Goal: Book appointment/travel/reservation

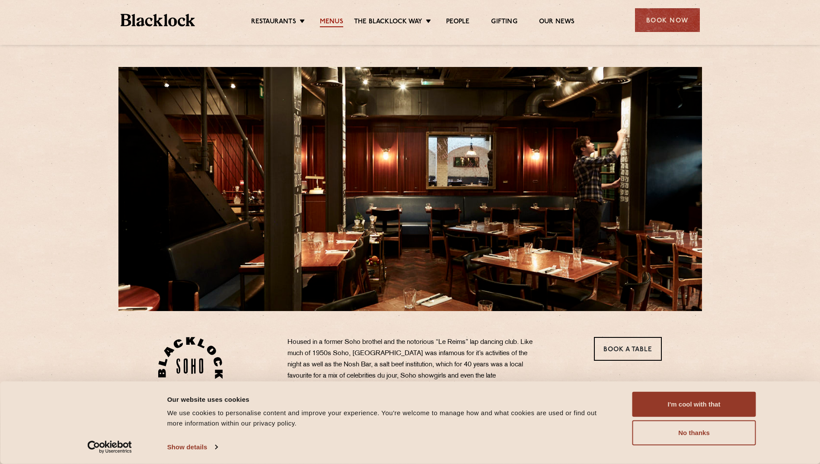
click at [335, 21] on link "Menus" at bounding box center [331, 23] width 23 height 10
click at [626, 351] on link "Book a Table" at bounding box center [628, 349] width 68 height 24
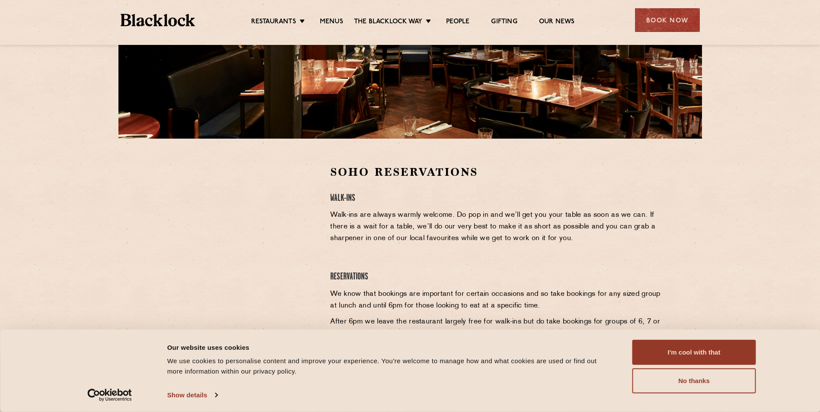
scroll to position [173, 0]
click at [276, 299] on div at bounding box center [238, 283] width 172 height 239
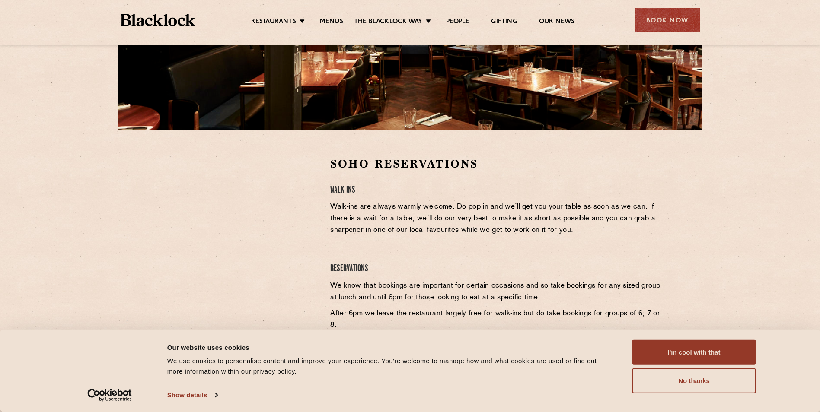
scroll to position [0, 0]
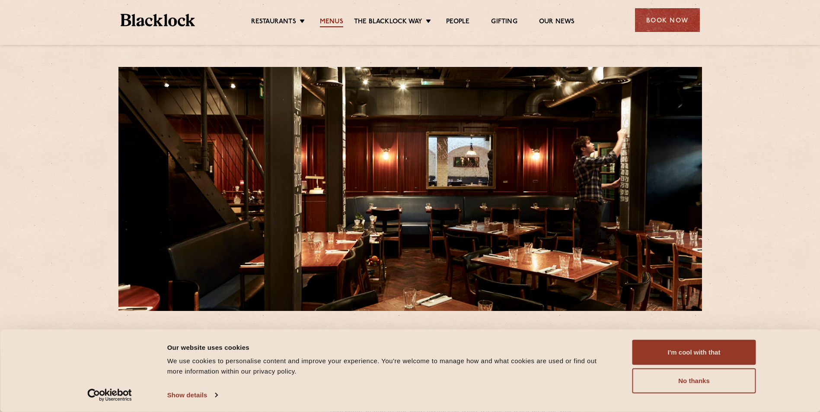
click at [328, 23] on link "Menus" at bounding box center [331, 23] width 23 height 10
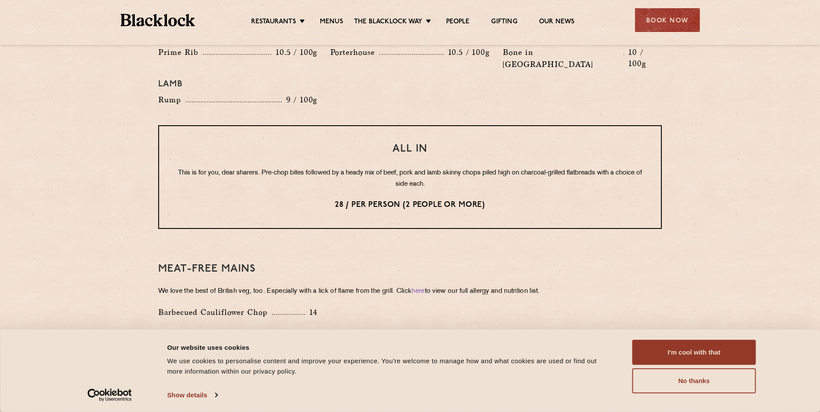
scroll to position [1037, 0]
